Goal: Obtain resource: Download file/media

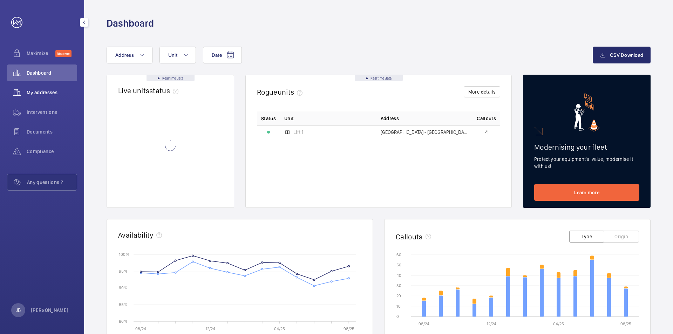
click at [55, 89] on span "My addresses" at bounding box center [52, 92] width 50 height 7
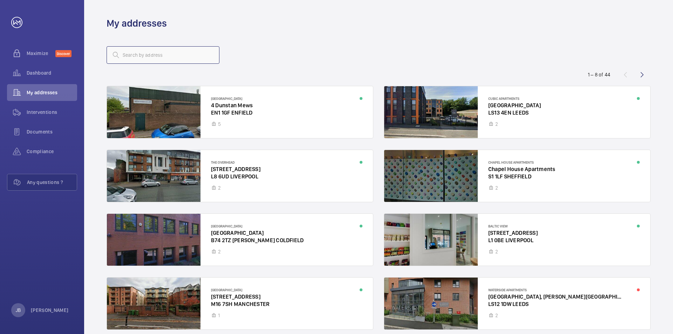
click at [129, 51] on input "text" at bounding box center [163, 55] width 113 height 18
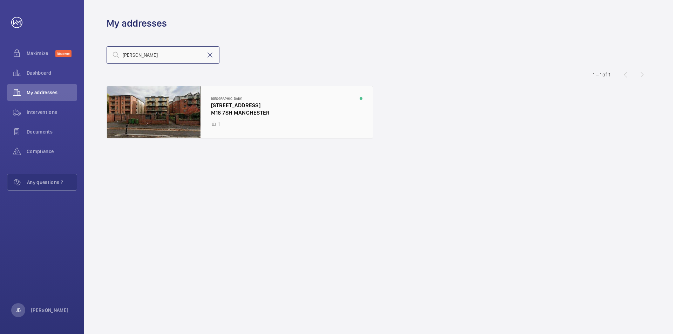
type input "[PERSON_NAME]"
click at [235, 104] on div at bounding box center [240, 112] width 266 height 52
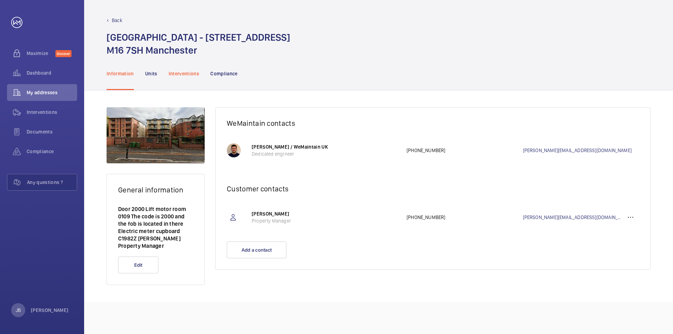
click at [195, 75] on p "Interventions" at bounding box center [184, 73] width 31 height 7
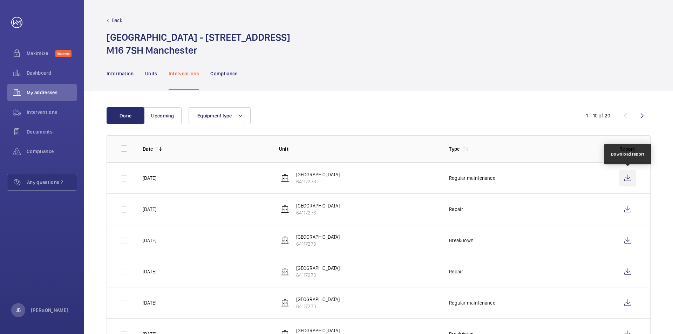
click at [540, 177] on wm-front-icon-button at bounding box center [627, 178] width 17 height 17
click at [540, 135] on div "Done Upcoming Equipment type 1 – 10 of 20 Date Unit Type Report [DATE] Carlton …" at bounding box center [378, 290] width 589 height 401
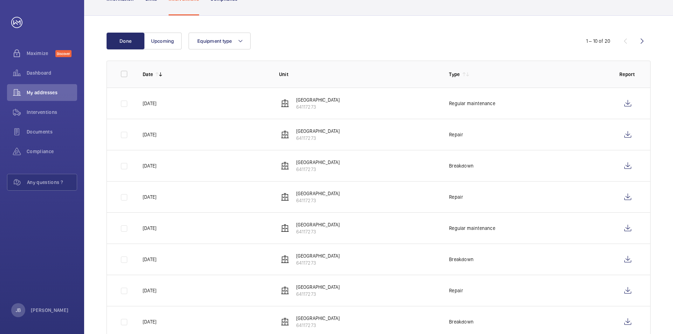
scroll to position [157, 0]
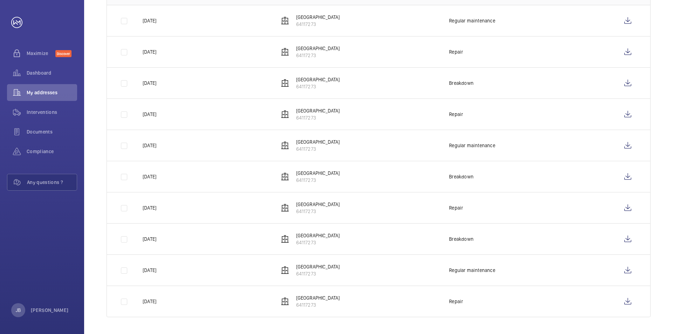
click at [540, 194] on div "Done Upcoming Equipment type 1 – 10 of 20 Date Unit Type Report [DATE] Carlton …" at bounding box center [378, 133] width 589 height 401
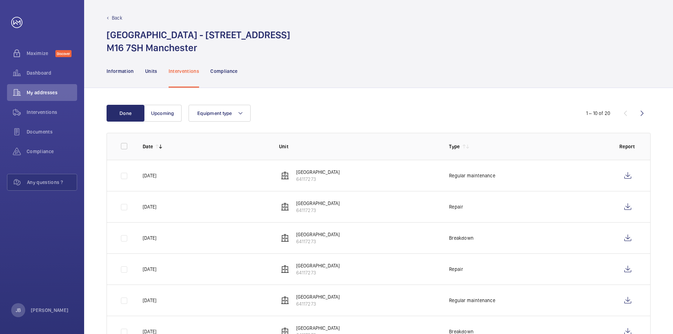
scroll to position [0, 0]
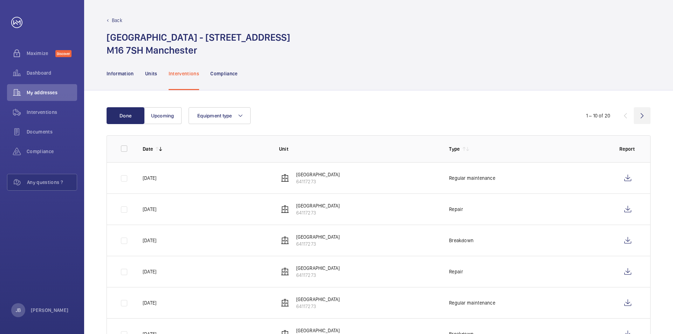
click at [540, 111] on wm-front-icon-button at bounding box center [642, 115] width 17 height 17
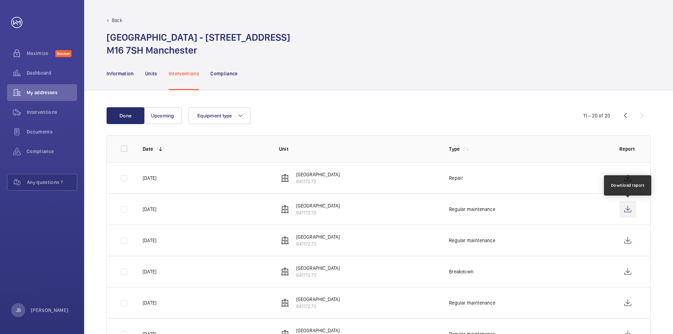
click at [540, 208] on wm-front-icon-button at bounding box center [627, 209] width 17 height 17
click at [540, 113] on wm-front-icon-button at bounding box center [625, 115] width 17 height 17
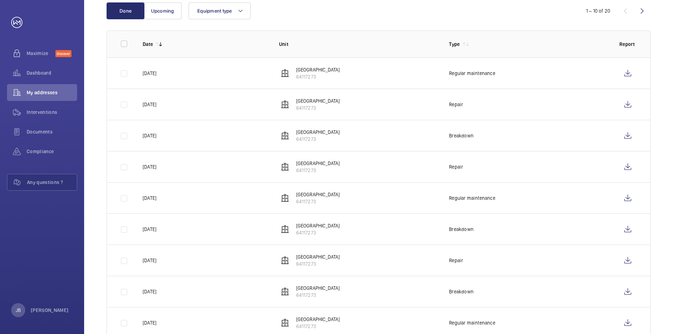
scroll to position [157, 0]
